Goal: Task Accomplishment & Management: Complete application form

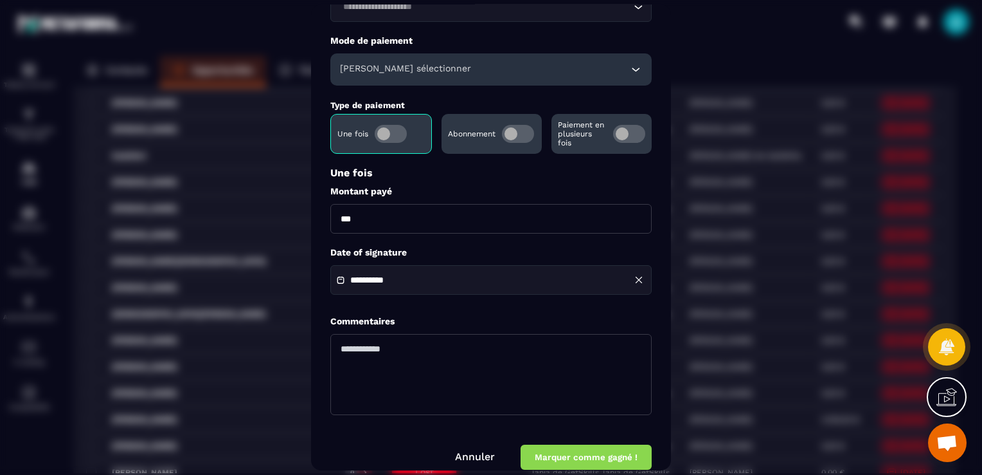
scroll to position [119, 0]
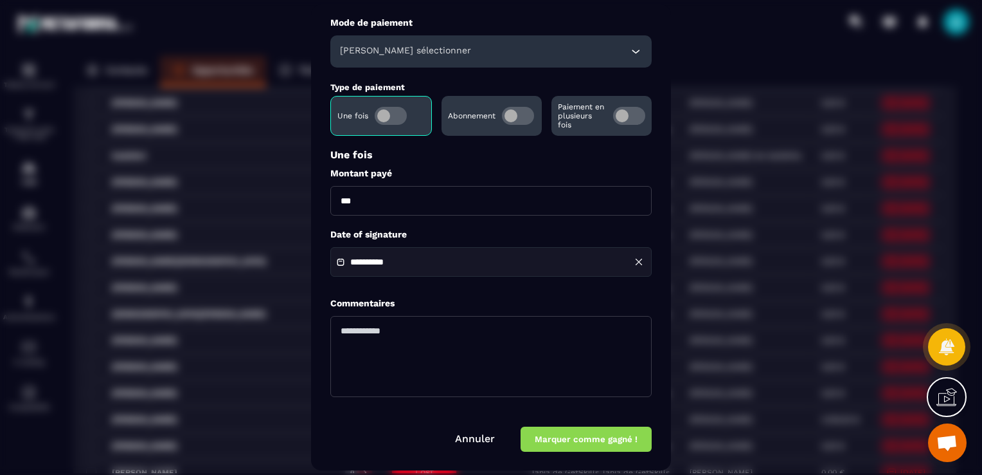
click at [280, 241] on div "Modal window" at bounding box center [491, 237] width 982 height 475
click at [586, 426] on form "**********" at bounding box center [490, 204] width 321 height 496
click at [593, 435] on button "Marquer comme gagné !" at bounding box center [586, 438] width 131 height 25
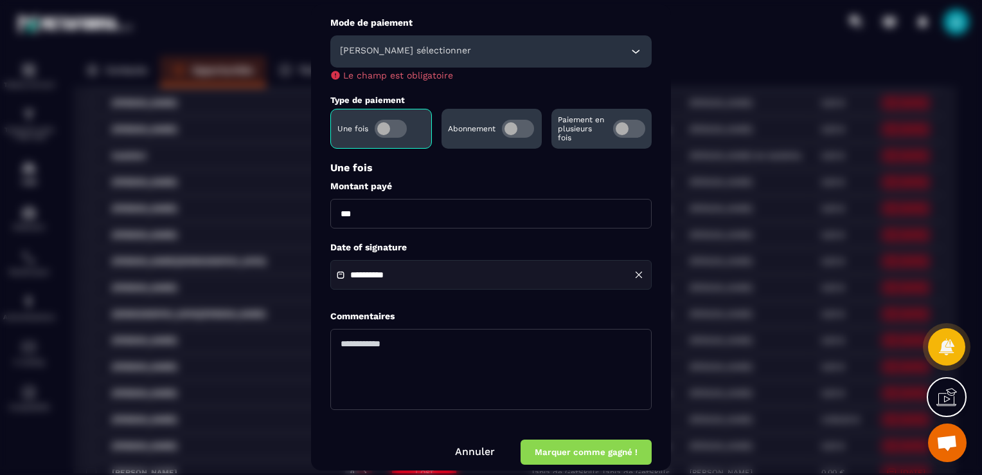
click at [482, 58] on div "[PERSON_NAME] sélectionner" at bounding box center [490, 51] width 321 height 32
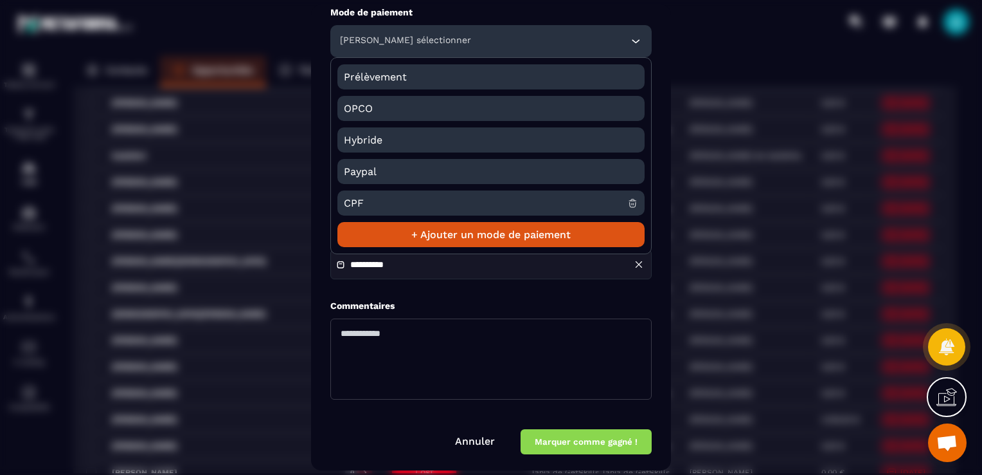
scroll to position [132, 0]
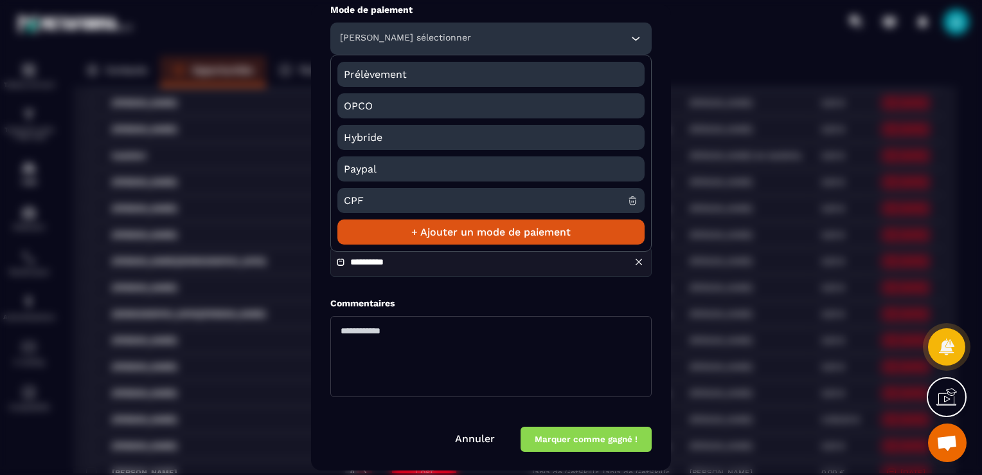
click at [513, 231] on li "+ Ajouter un mode de paiement" at bounding box center [491, 231] width 307 height 25
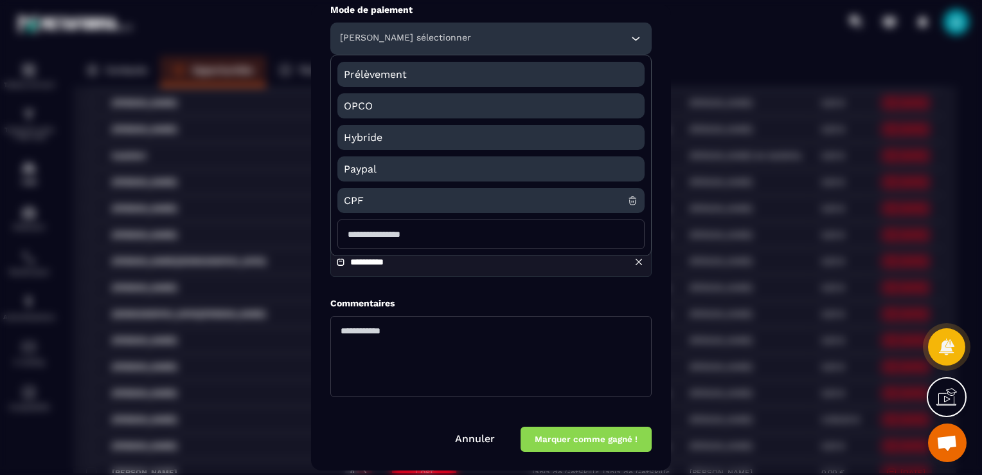
click at [499, 231] on input "Modal window" at bounding box center [491, 234] width 307 height 30
type input "**********"
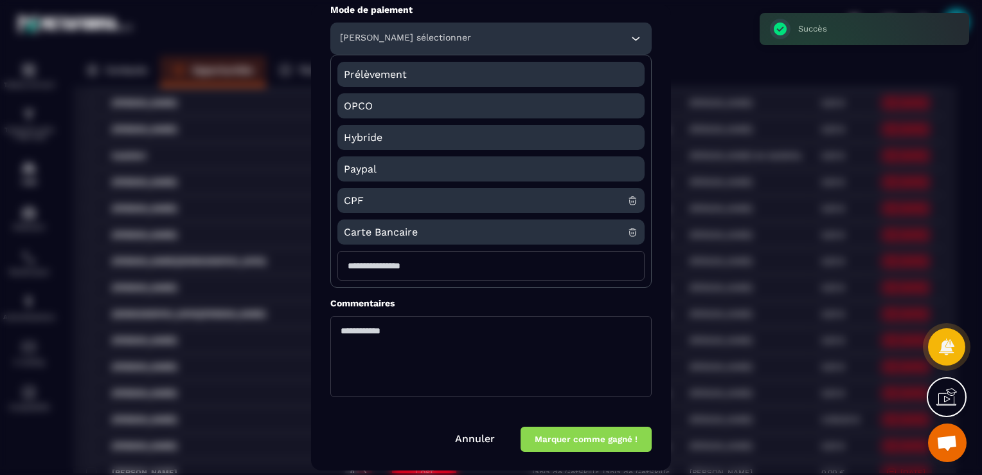
click at [441, 230] on span "Carte Bancaire" at bounding box center [486, 231] width 284 height 25
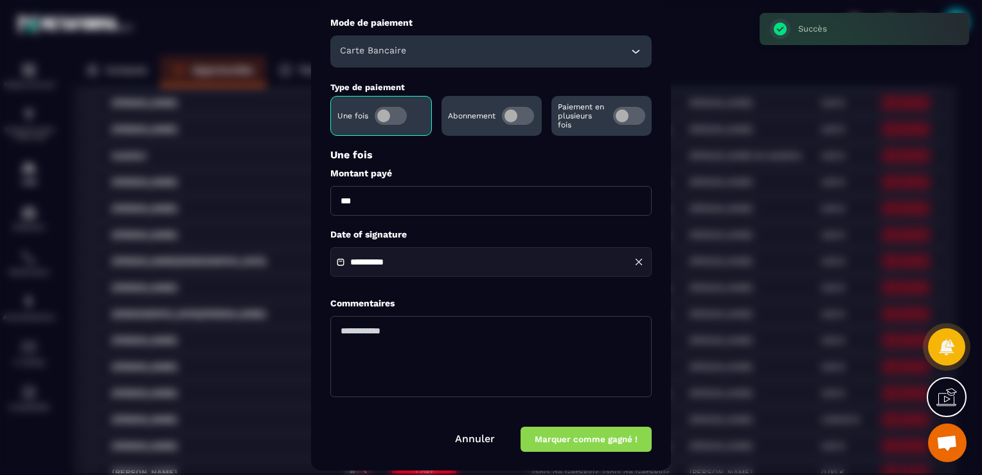
click at [618, 439] on button "Marquer comme gagné !" at bounding box center [586, 438] width 131 height 25
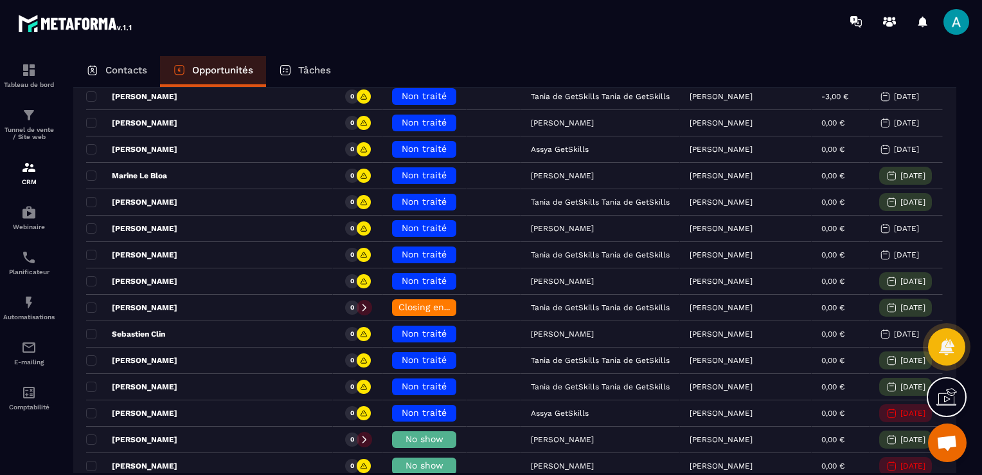
scroll to position [257, 0]
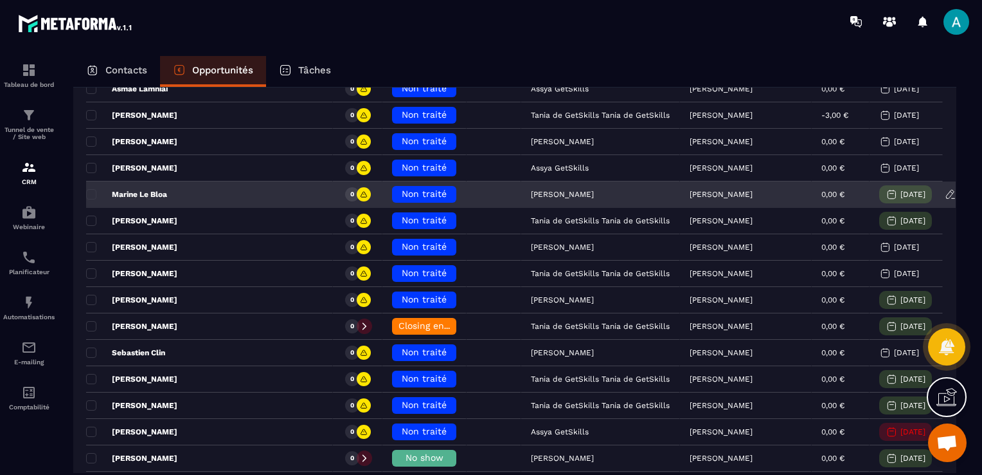
click at [402, 188] on span "Non traité" at bounding box center [424, 193] width 45 height 10
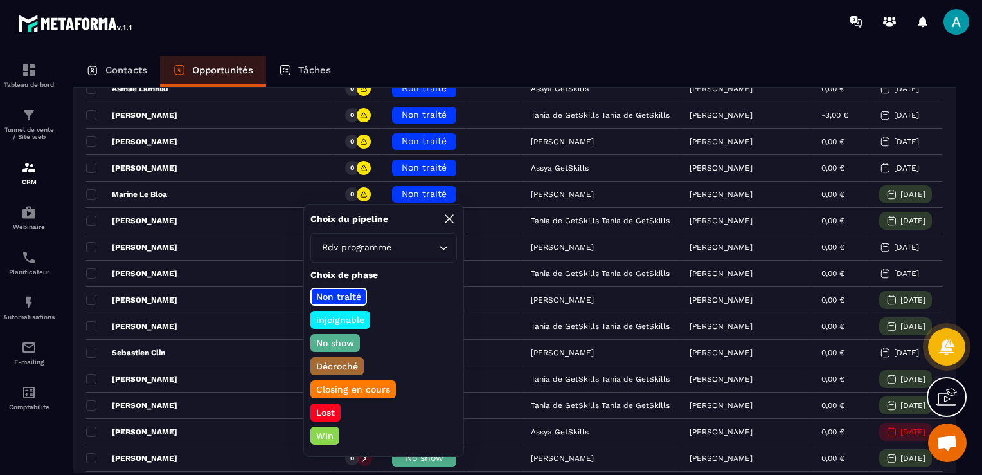
click at [321, 431] on p "Win" at bounding box center [324, 435] width 21 height 13
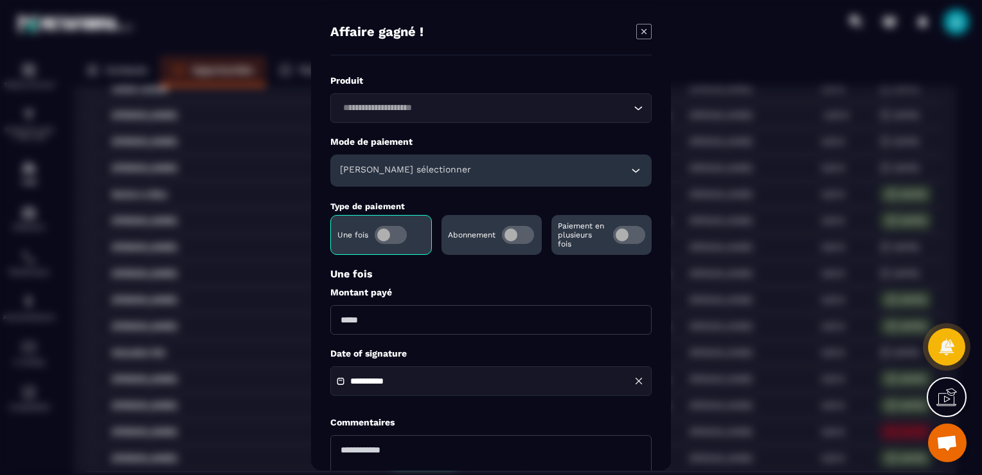
click at [414, 113] on input "Search for option" at bounding box center [485, 108] width 292 height 14
click at [446, 287] on label "Montant payé" at bounding box center [490, 292] width 321 height 12
click at [427, 161] on div "[PERSON_NAME] sélectionner" at bounding box center [490, 170] width 321 height 32
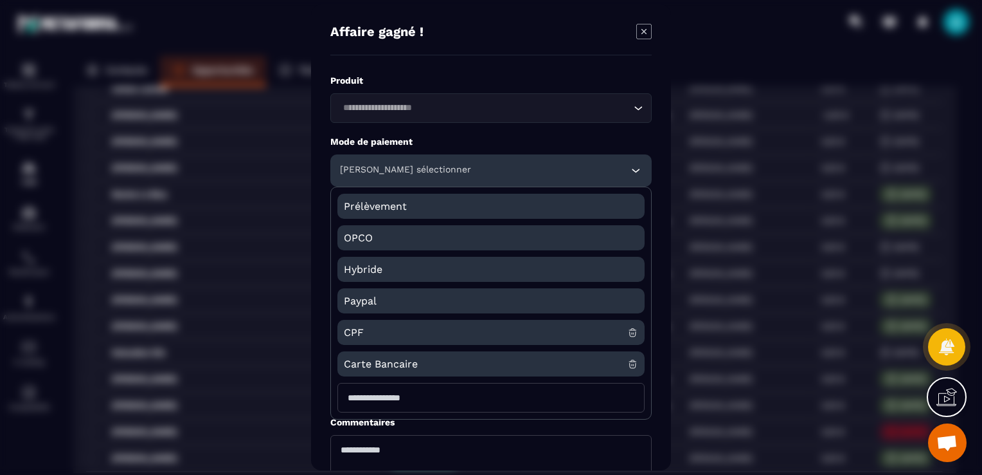
click at [383, 335] on span "CPF" at bounding box center [486, 332] width 284 height 25
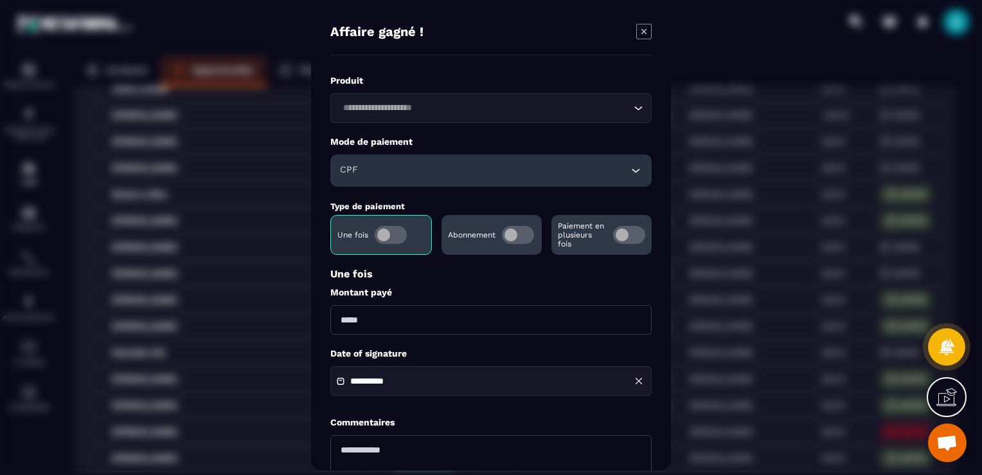
click at [388, 325] on input "Modal window" at bounding box center [490, 320] width 321 height 30
type input "****"
click at [460, 287] on label "Montant payé" at bounding box center [490, 292] width 321 height 12
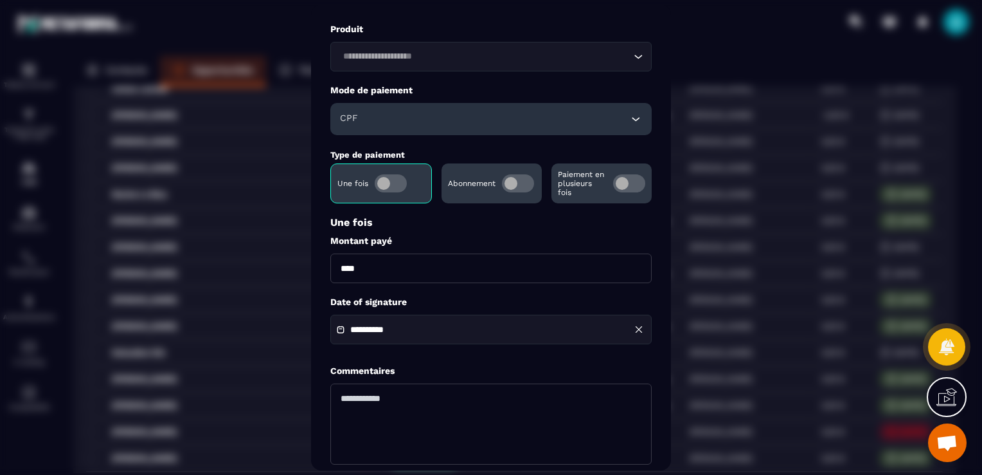
scroll to position [119, 0]
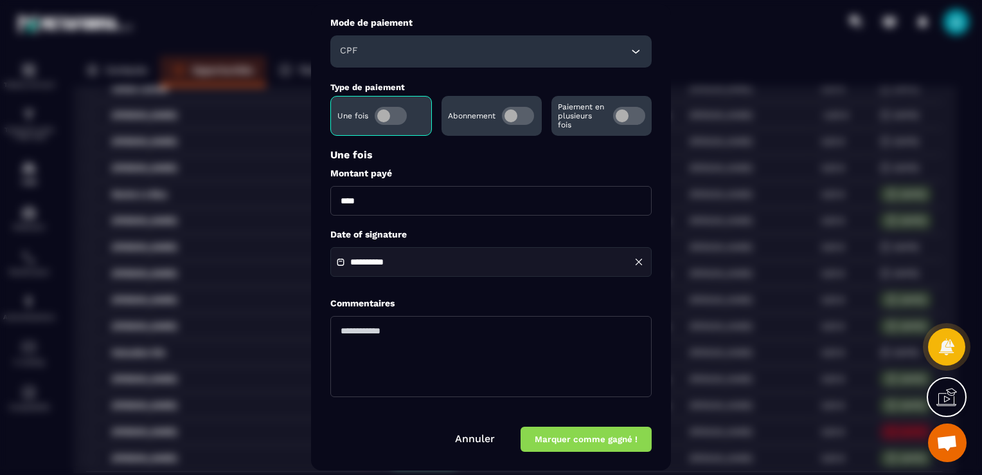
click at [597, 438] on button "Marquer comme gagné !" at bounding box center [586, 438] width 131 height 25
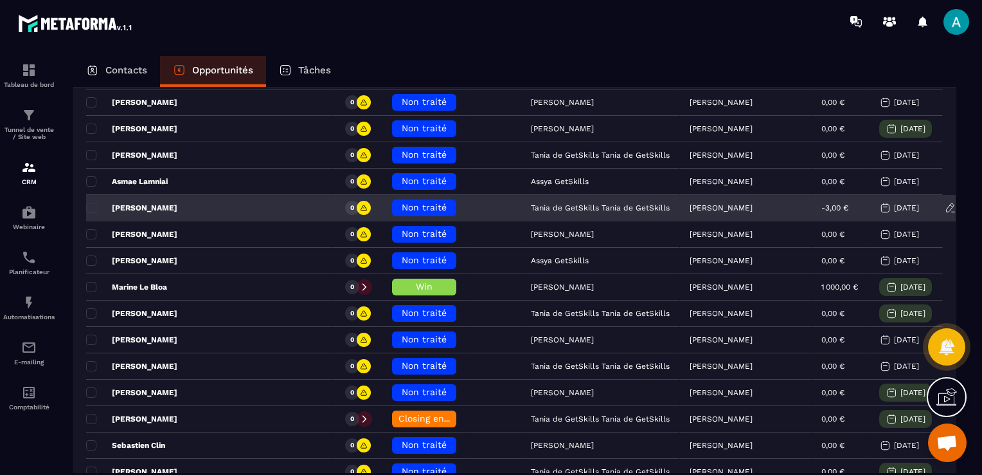
scroll to position [193, 0]
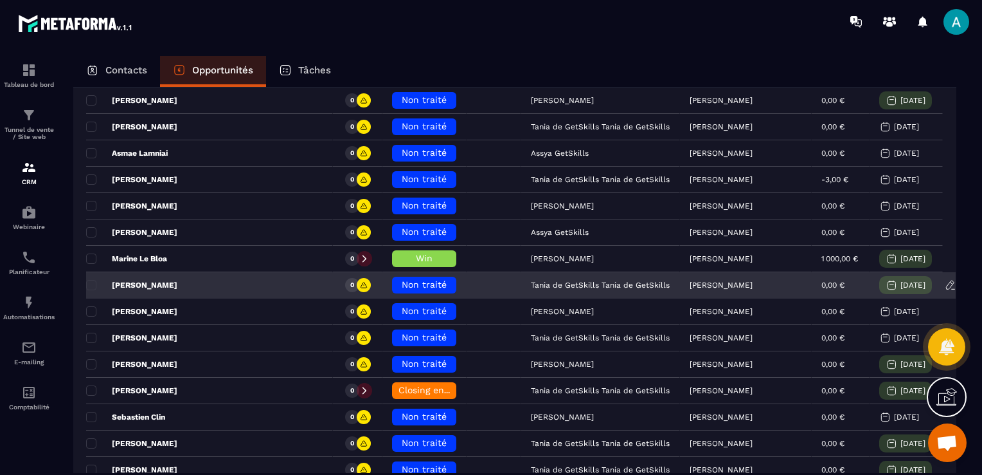
click at [402, 281] on span "Non traité" at bounding box center [424, 284] width 45 height 10
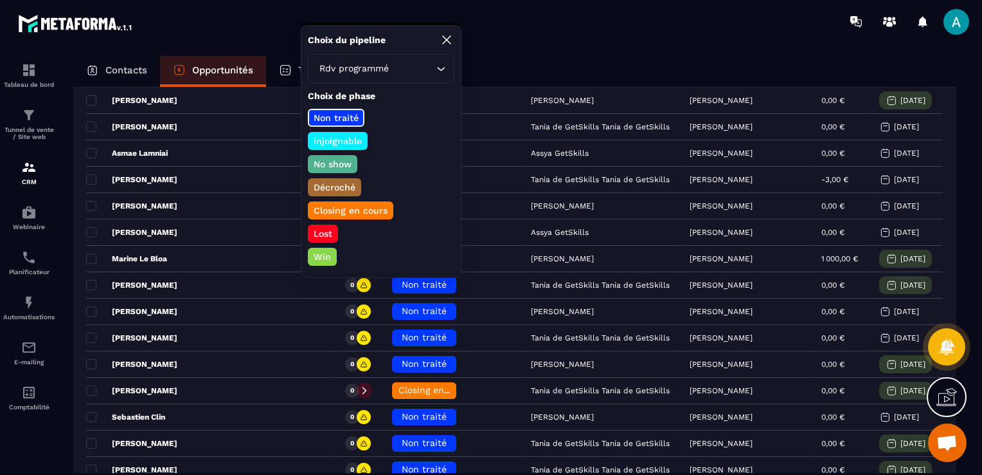
click at [356, 204] on p "Closing en cours" at bounding box center [351, 210] width 78 height 13
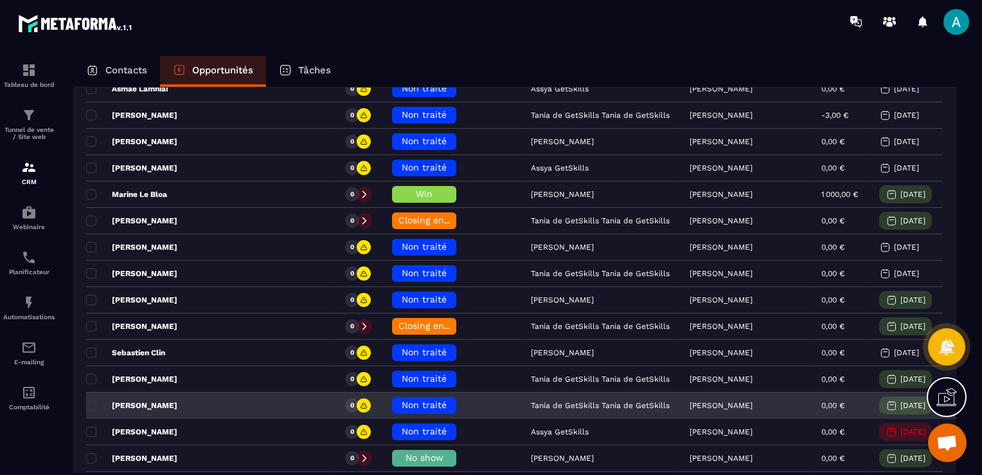
scroll to position [321, 0]
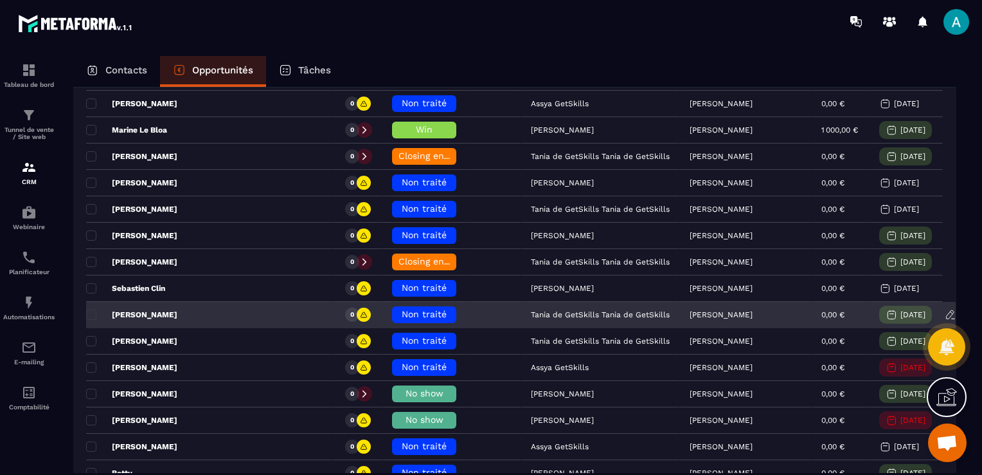
click at [402, 309] on span "Non traité" at bounding box center [424, 314] width 45 height 10
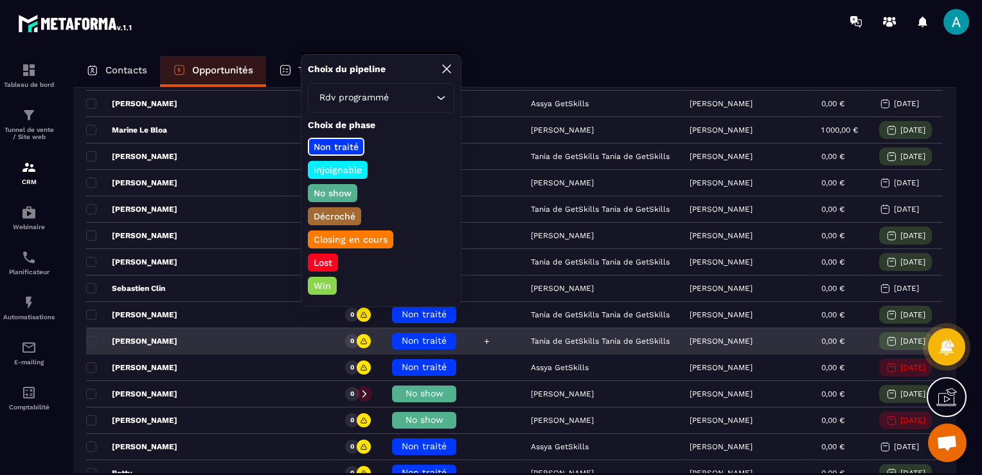
click at [470, 329] on div at bounding box center [494, 342] width 55 height 26
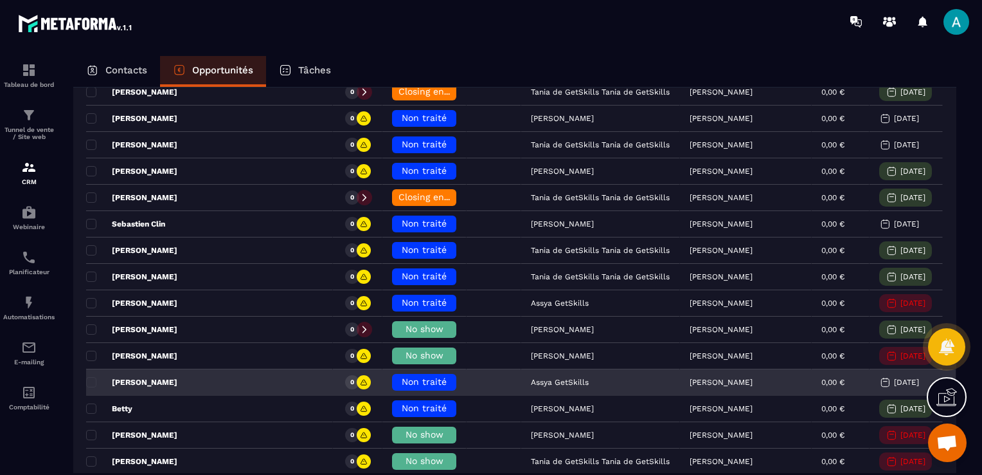
scroll to position [643, 0]
